Goal: Task Accomplishment & Management: Use online tool/utility

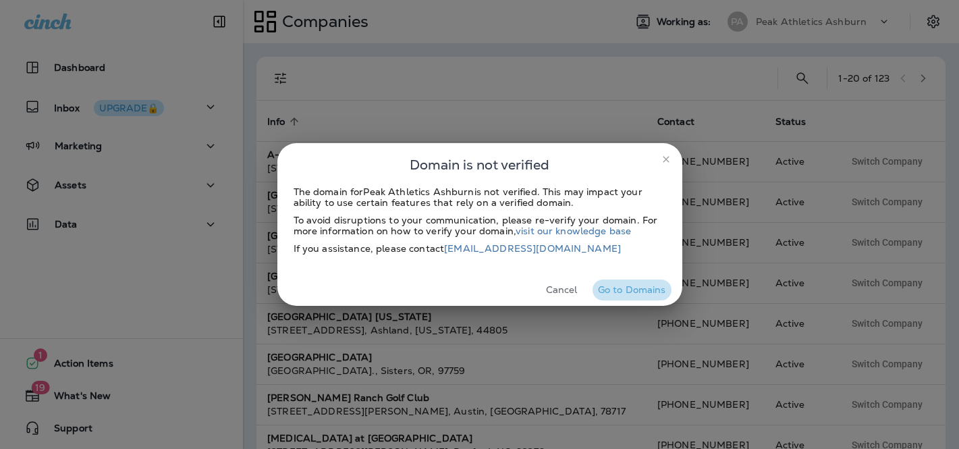
click at [622, 285] on button "Go to Domains" at bounding box center [632, 289] width 79 height 21
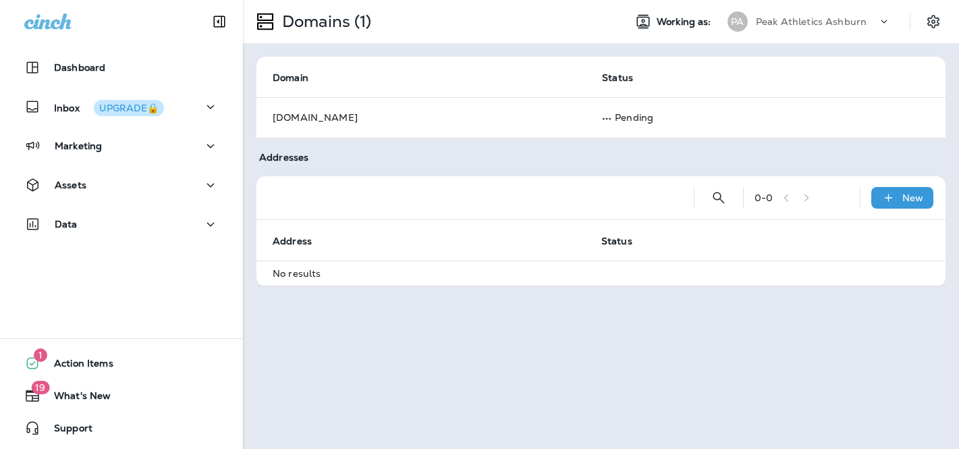
click at [822, 21] on p "Peak Athletics Ashburn" at bounding box center [811, 21] width 111 height 11
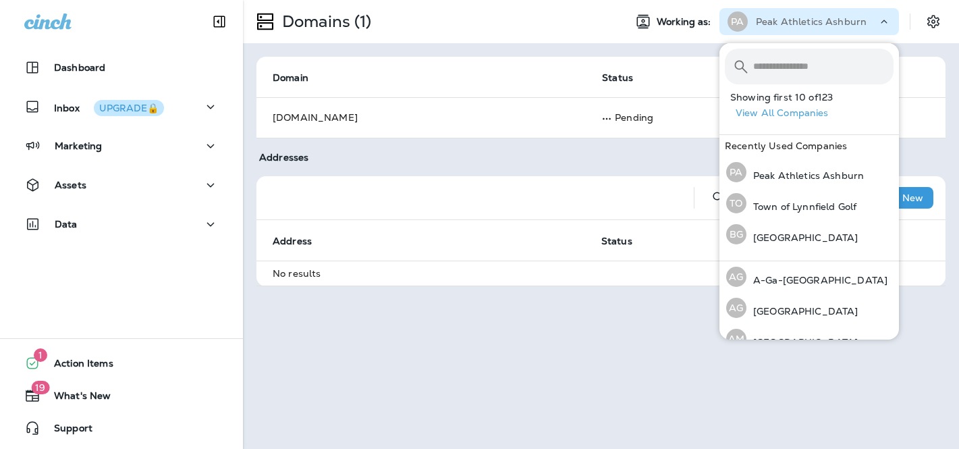
click at [787, 59] on input "text" at bounding box center [823, 67] width 140 height 36
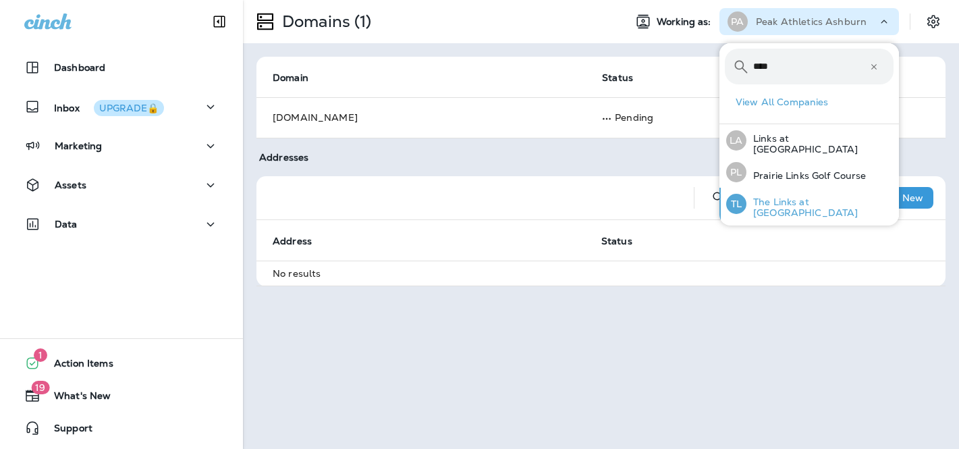
type input "****"
click at [798, 201] on p "The Links at [GEOGRAPHIC_DATA]" at bounding box center [820, 207] width 147 height 22
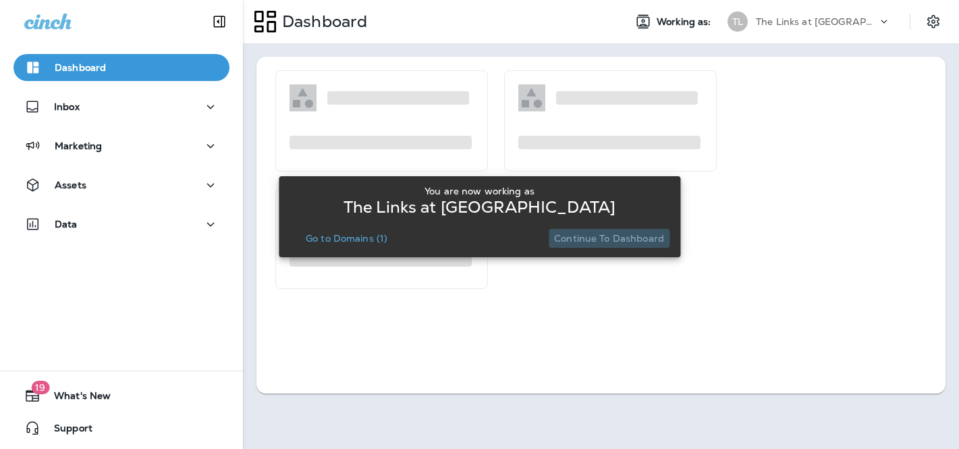
click at [618, 234] on p "Continue to Dashboard" at bounding box center [609, 238] width 110 height 11
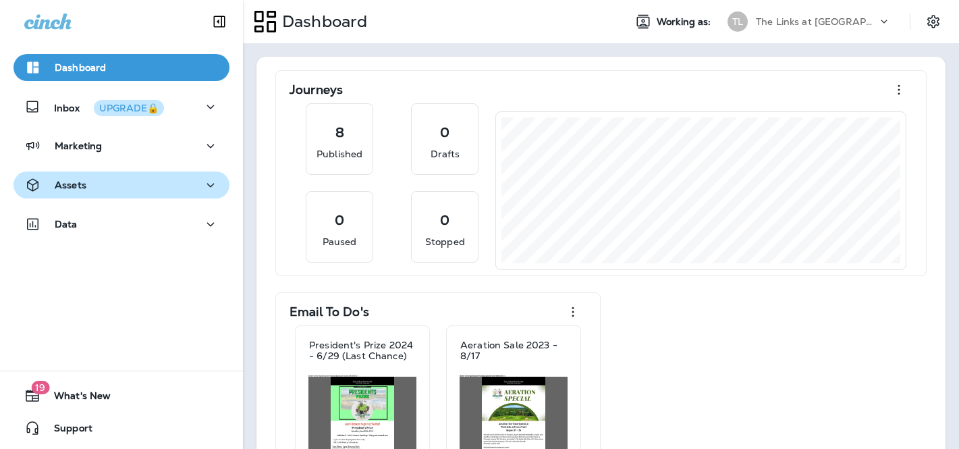
click at [117, 184] on div "Assets" at bounding box center [121, 185] width 194 height 17
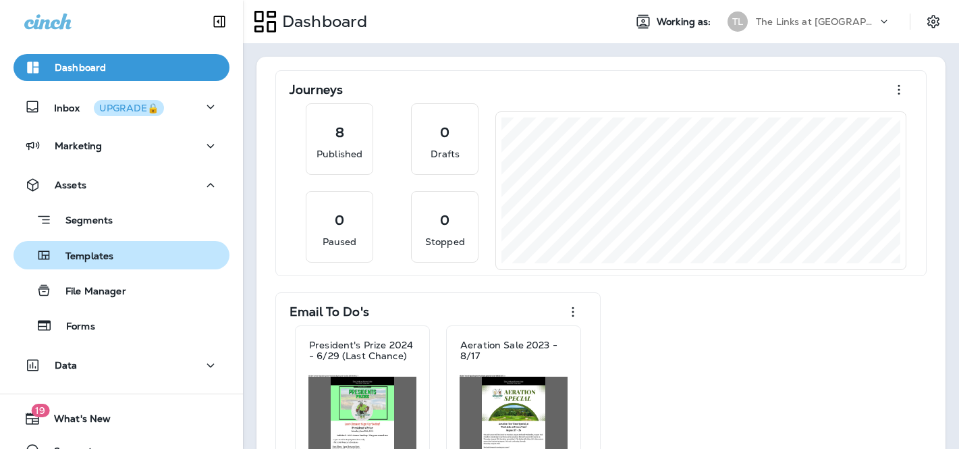
click at [105, 255] on p "Templates" at bounding box center [82, 256] width 61 height 13
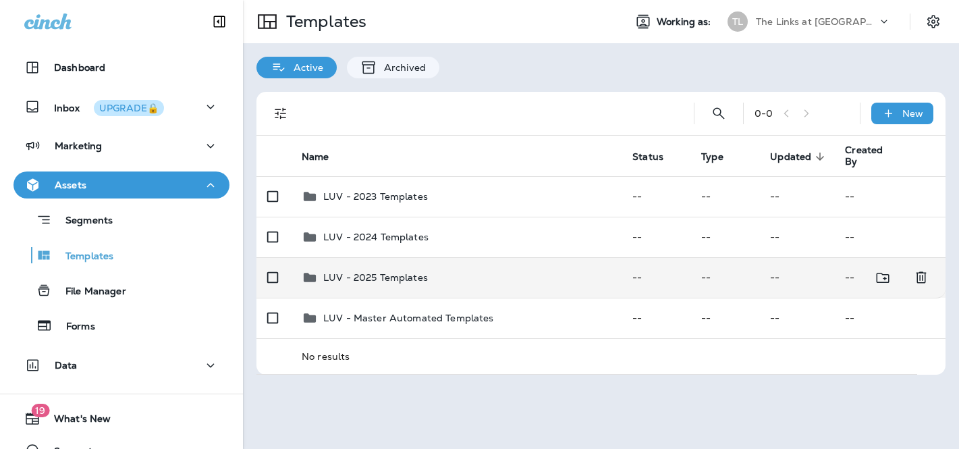
click at [443, 292] on td "LUV - 2025 Templates" at bounding box center [456, 277] width 331 height 41
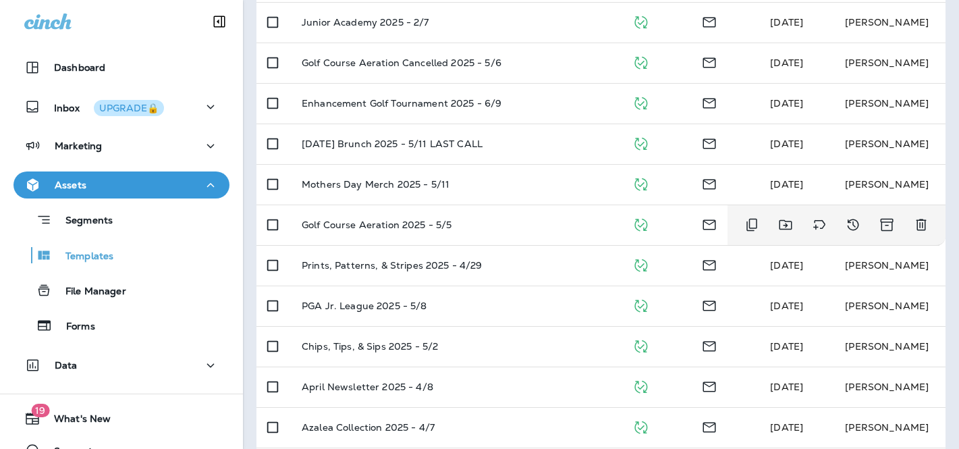
scroll to position [354, 0]
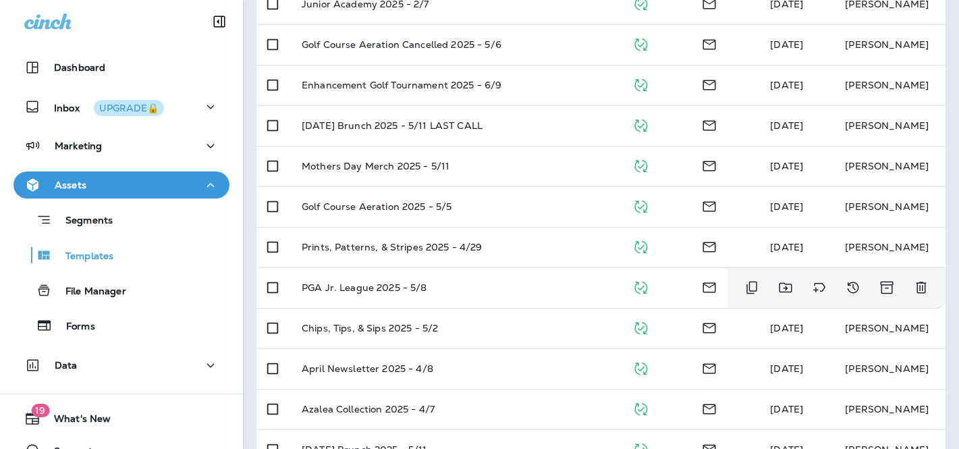
click at [443, 292] on div "PGA Jr. League 2025 - 5/8" at bounding box center [456, 287] width 309 height 11
